Goal: Navigation & Orientation: Find specific page/section

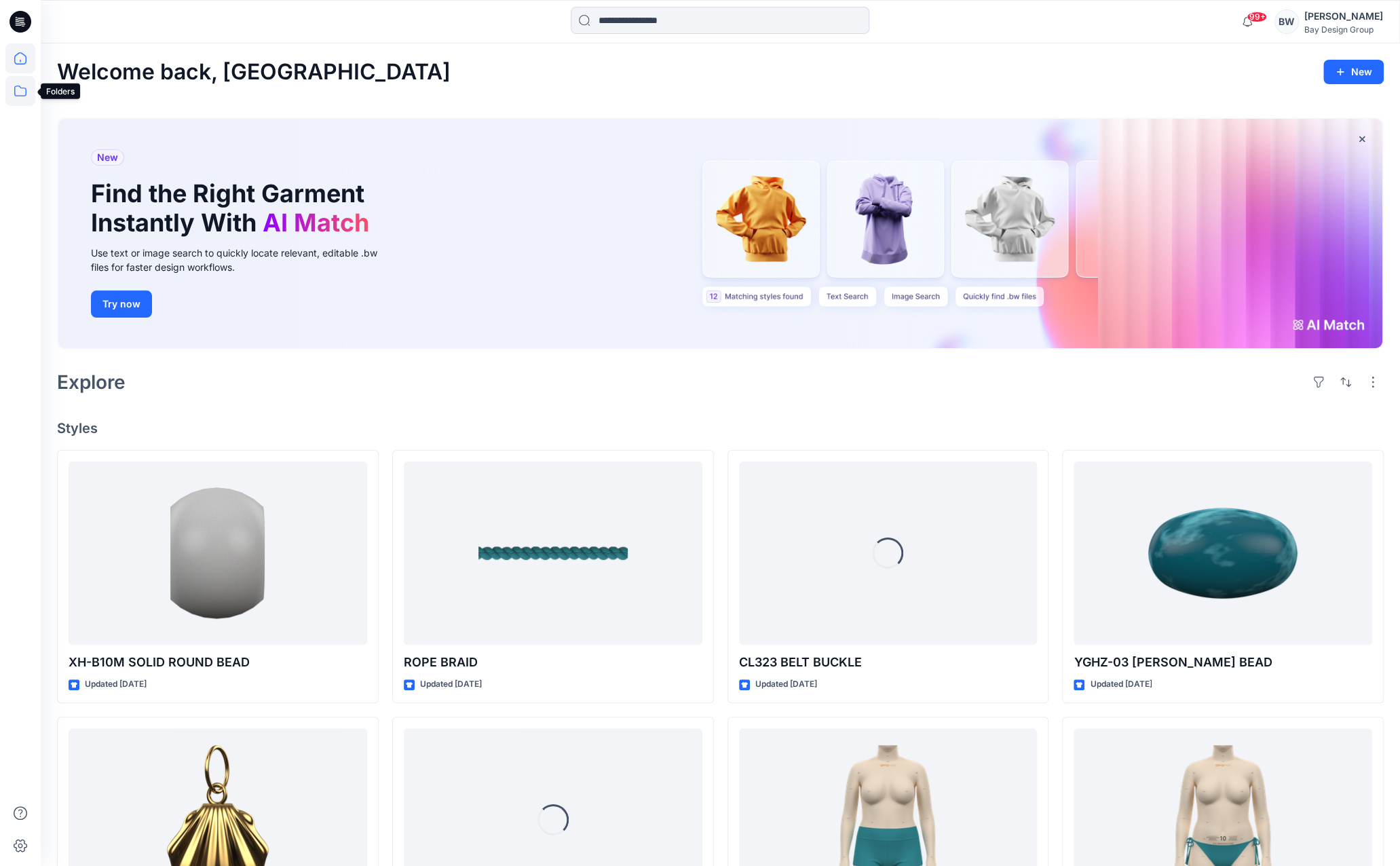
click at [16, 95] on icon at bounding box center [20, 91] width 30 height 30
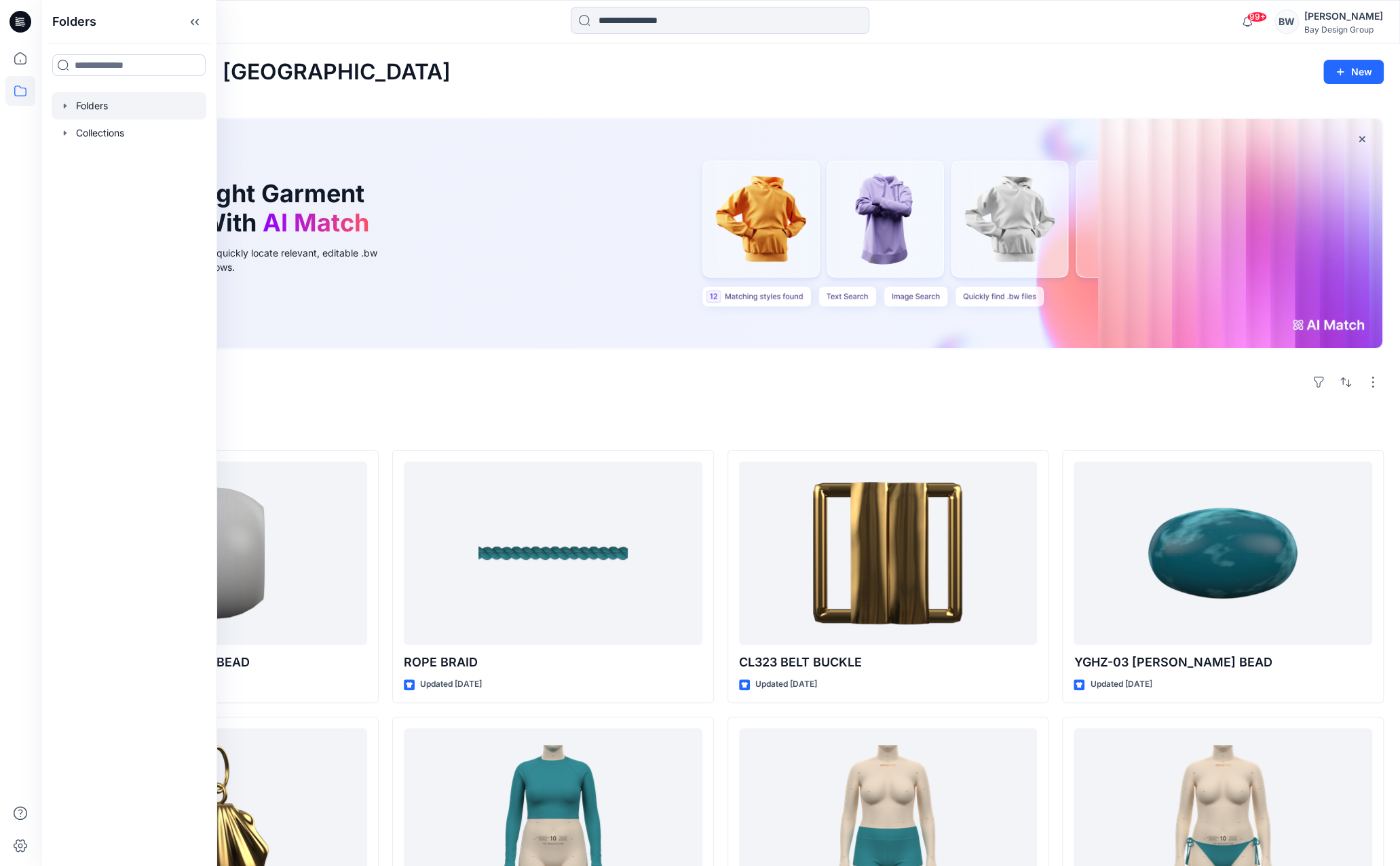
click at [100, 111] on div at bounding box center [129, 106] width 155 height 27
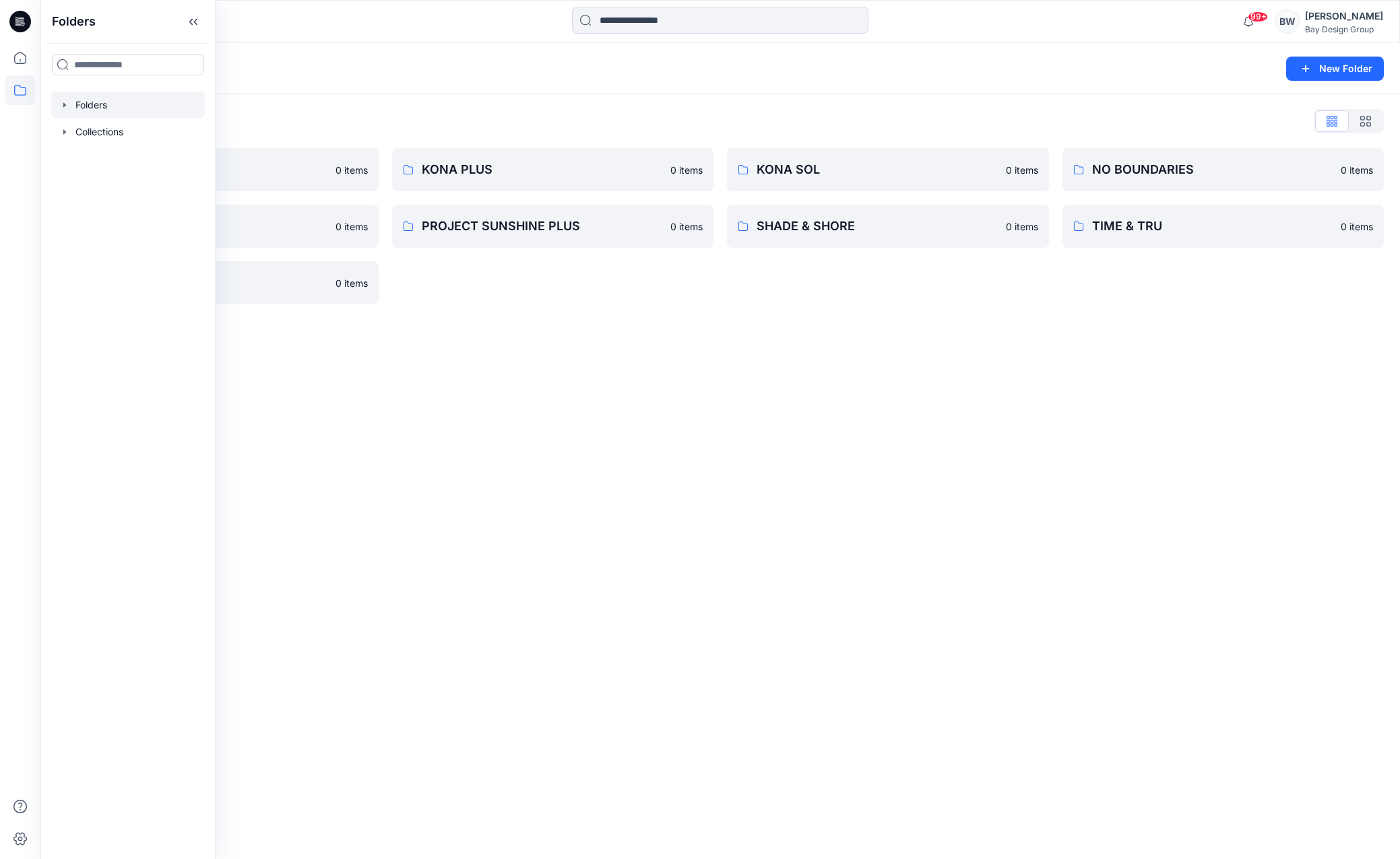
click at [296, 101] on div "Folders List DIGITAL ASSETS 0 items PROJECT SUNSHINE 0 items WILD FABLE 0 items…" at bounding box center [719, 207] width 1359 height 226
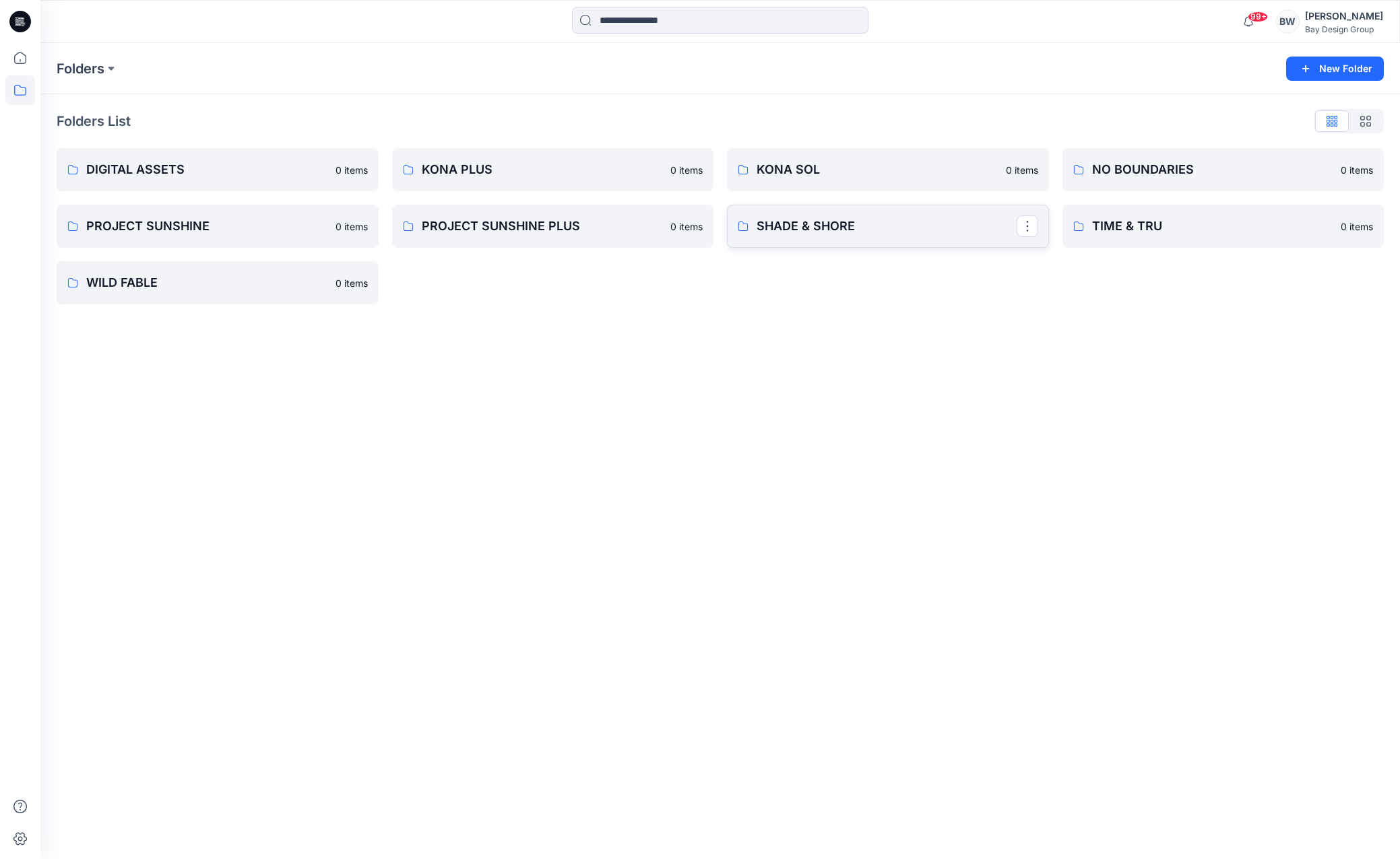
click at [772, 229] on p "SHADE & SHORE" at bounding box center [886, 226] width 260 height 19
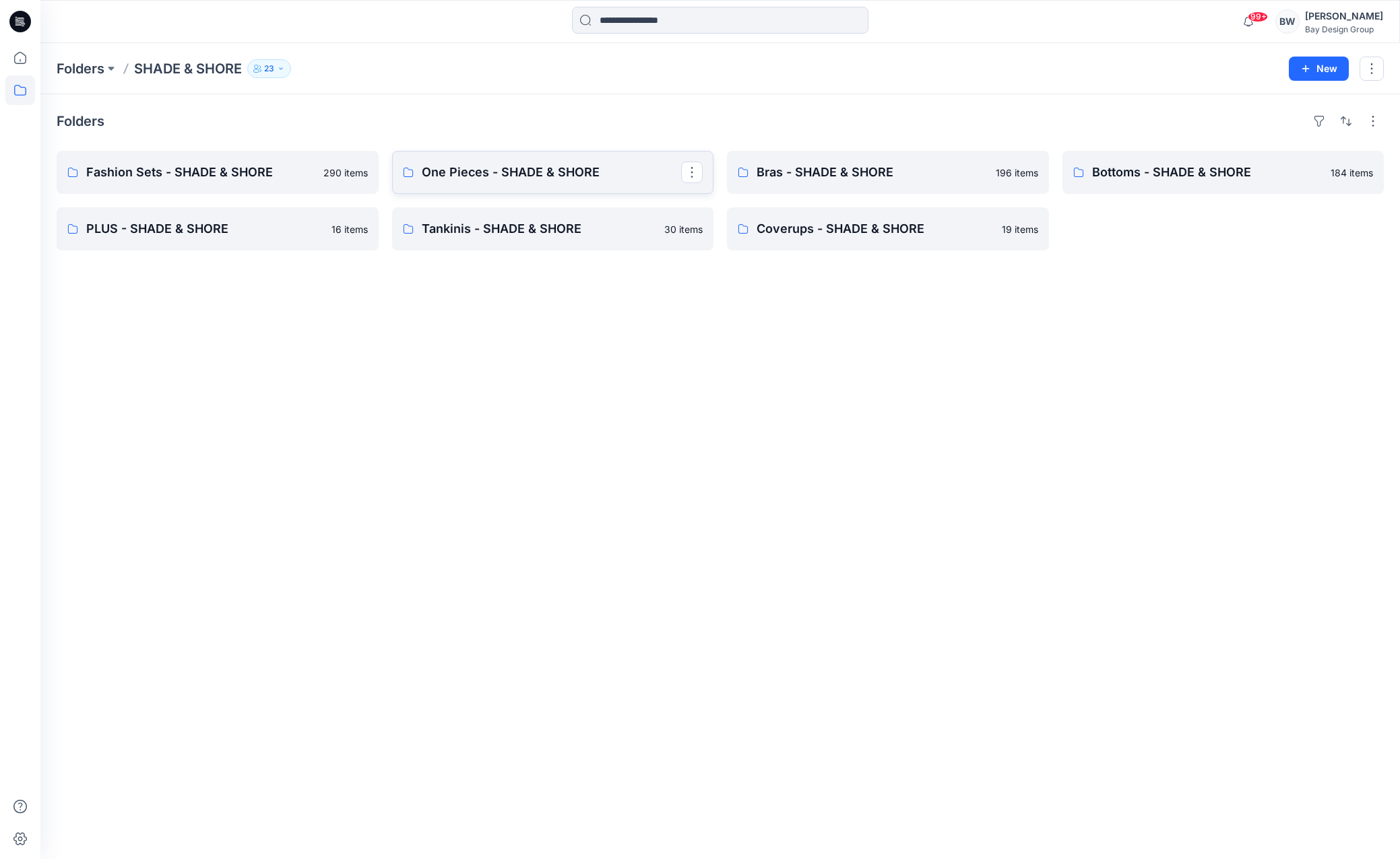
click at [552, 179] on p "One Pieces - SHADE & SHORE" at bounding box center [551, 172] width 260 height 19
